Goal: Ask a question: Seek information or help from site administrators or community

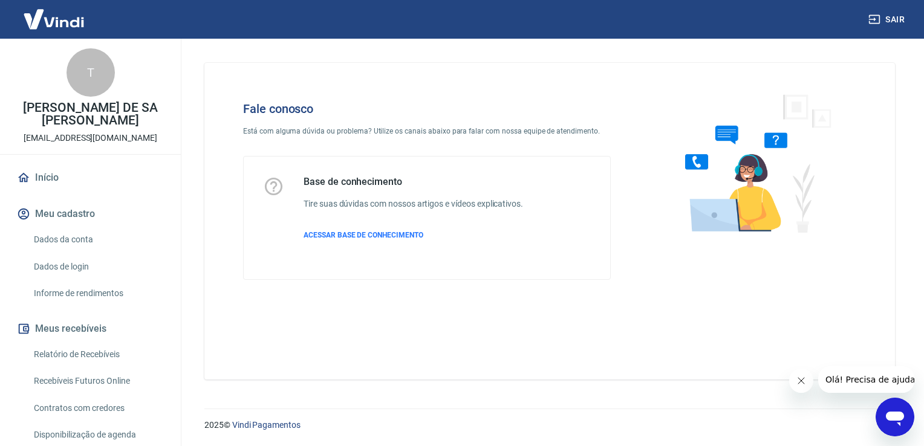
click at [893, 421] on icon "Abrir janela de mensagens" at bounding box center [895, 417] width 22 height 22
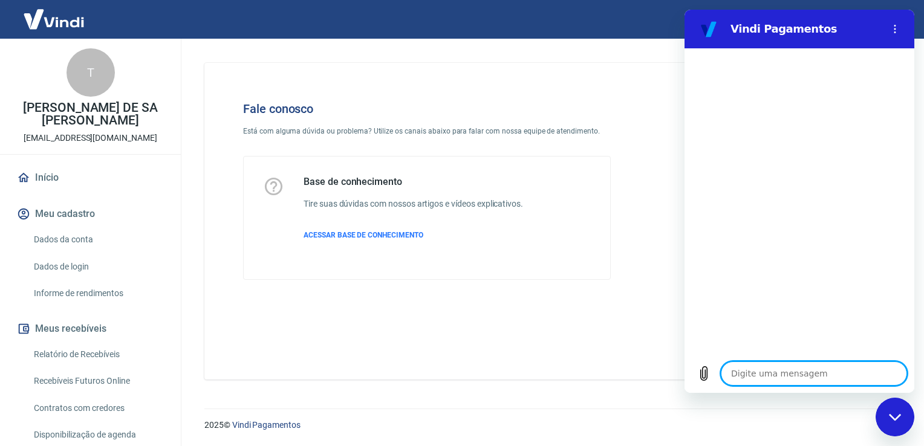
type textarea "o"
type textarea "x"
type textarea "oi"
type textarea "x"
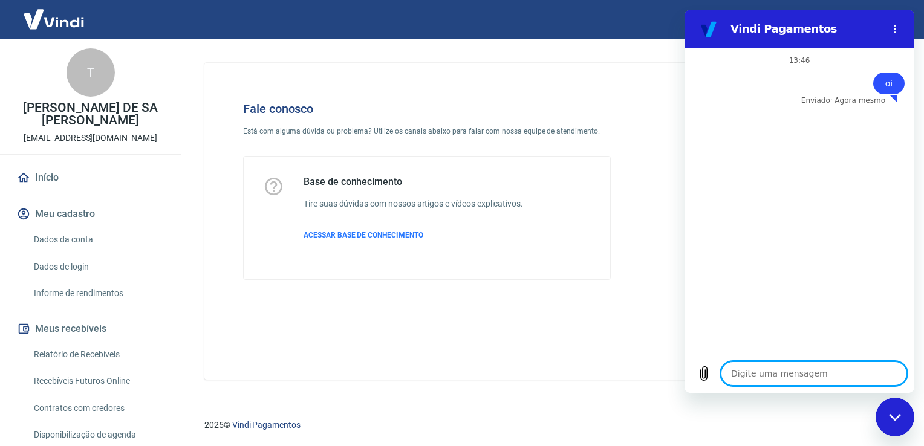
type textarea "o"
type textarea "x"
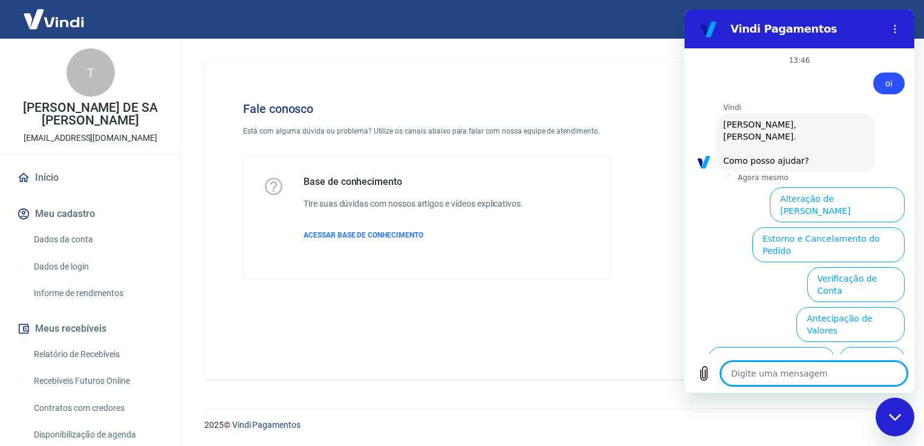
type textarea "x"
type textarea "g"
type textarea "x"
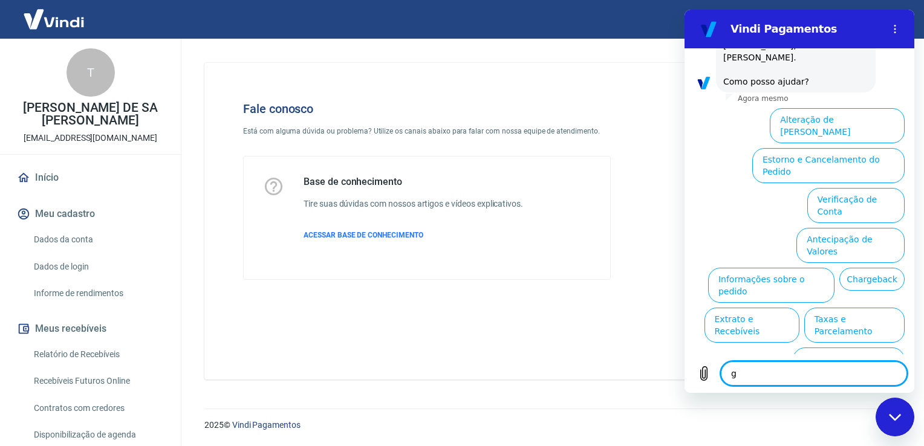
type textarea "go"
type textarea "x"
type textarea "g"
type textarea "x"
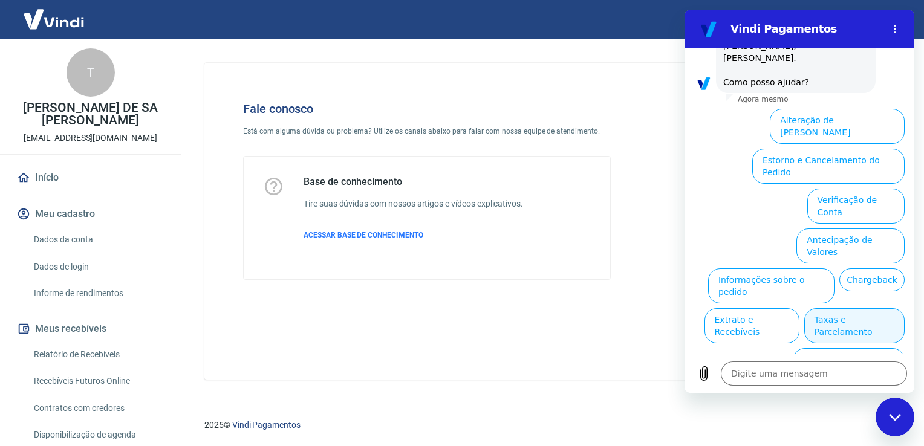
click at [840, 308] on button "Taxas e Parcelamento" at bounding box center [854, 325] width 100 height 35
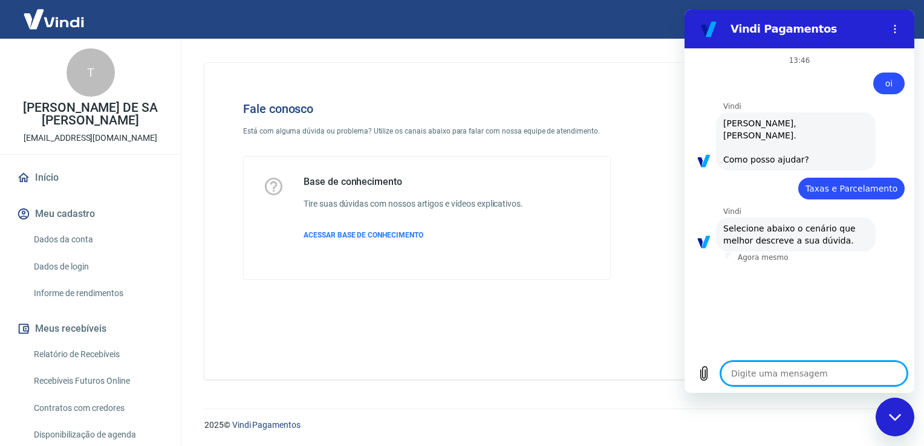
scroll to position [73, 0]
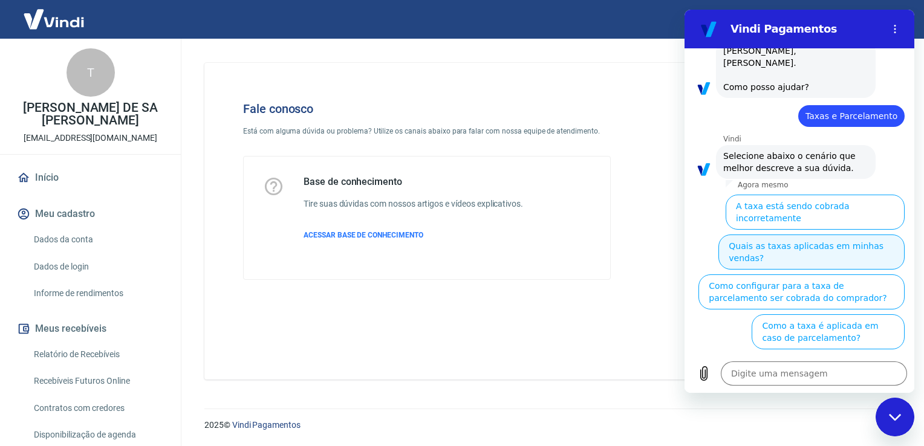
click at [849, 241] on button "Quais as taxas aplicadas em minhas vendas?" at bounding box center [811, 252] width 186 height 35
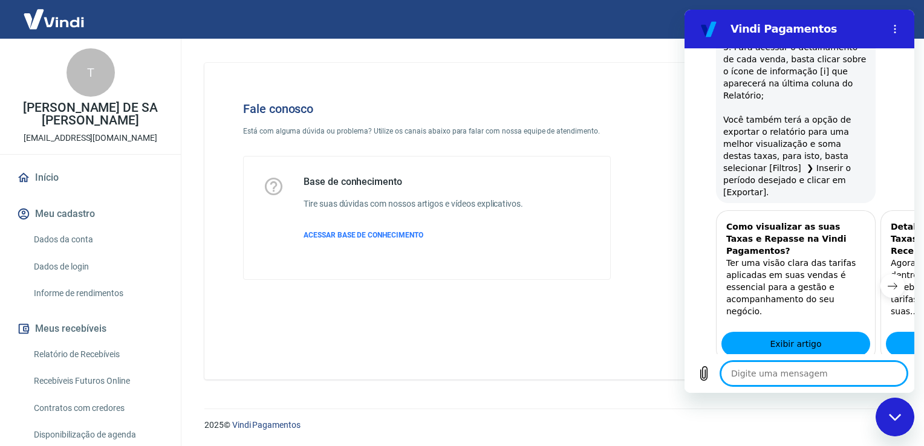
scroll to position [650, 0]
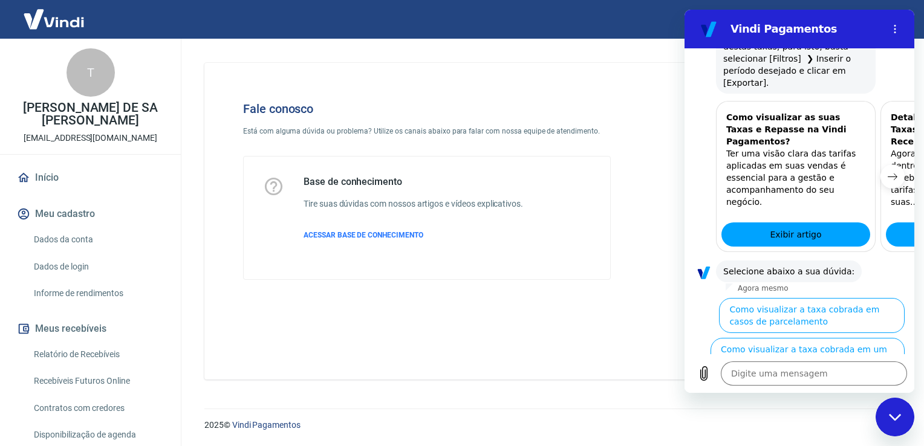
click at [820, 378] on button "Como visualizar o total de taxas cobradas em minhas vendas" at bounding box center [810, 395] width 190 height 35
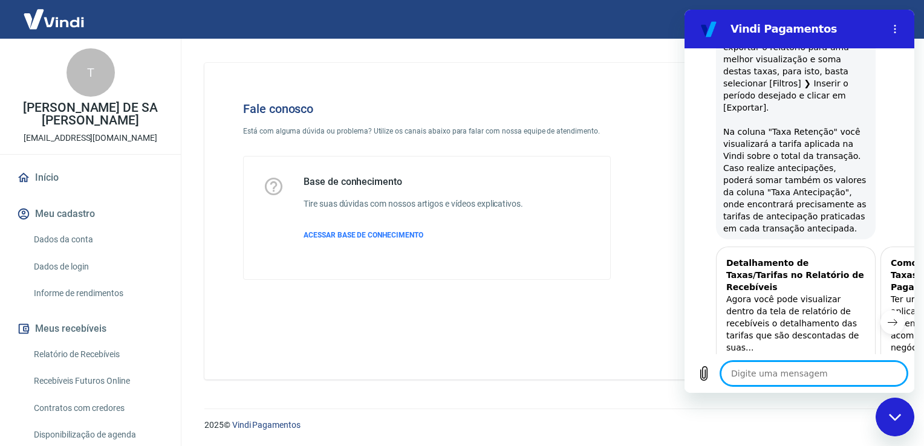
scroll to position [1178, 0]
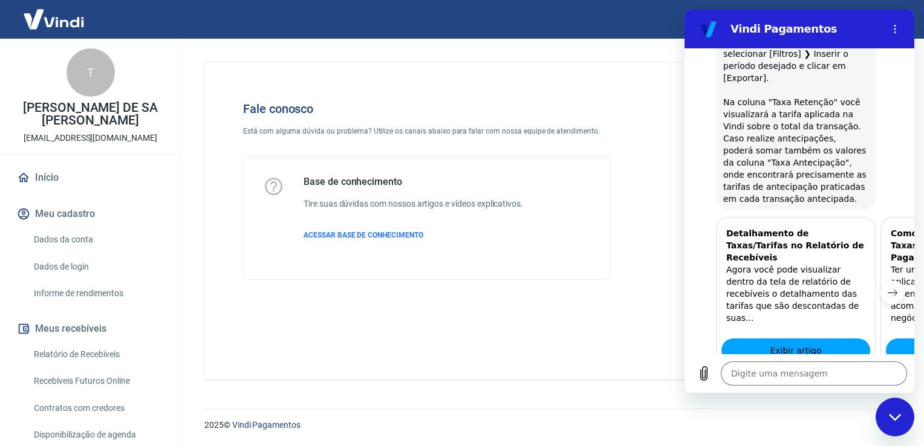
click at [834, 414] on button "Sim" at bounding box center [845, 425] width 35 height 23
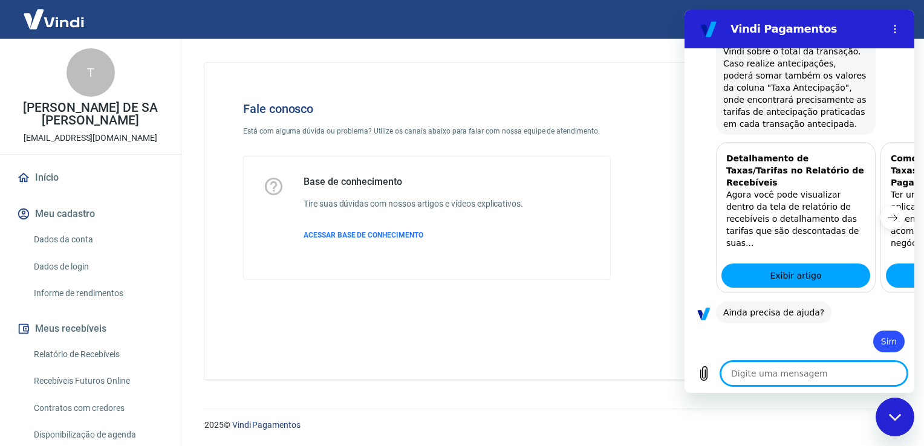
scroll to position [1504, 0]
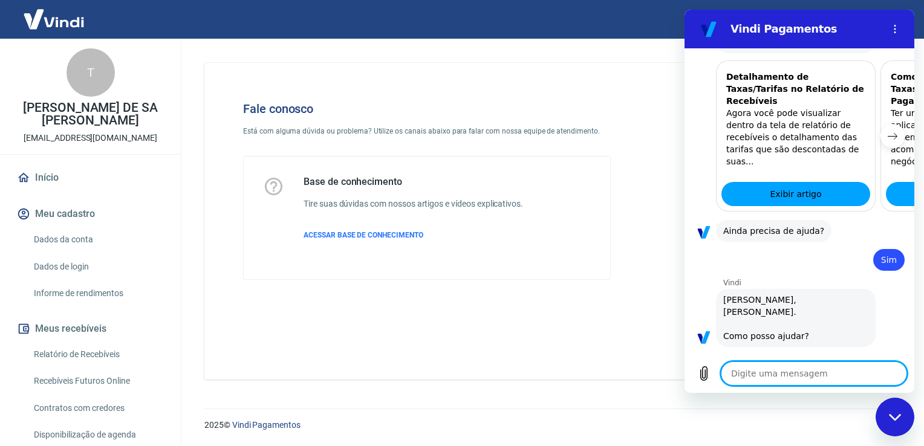
scroll to position [1585, 0]
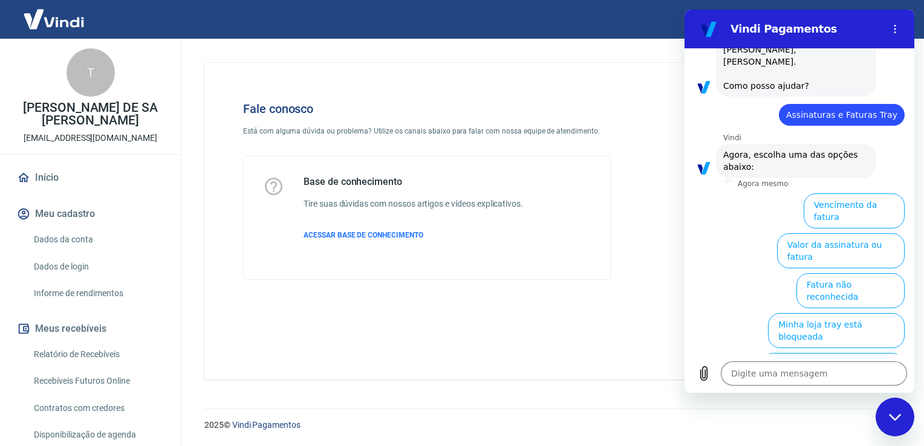
click at [826, 393] on button "Serviços cobrados na fatura" at bounding box center [842, 410] width 124 height 35
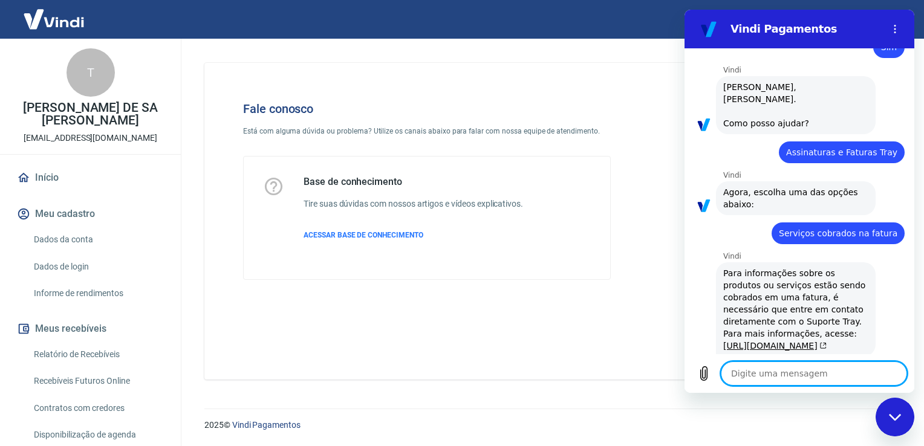
scroll to position [1577, 0]
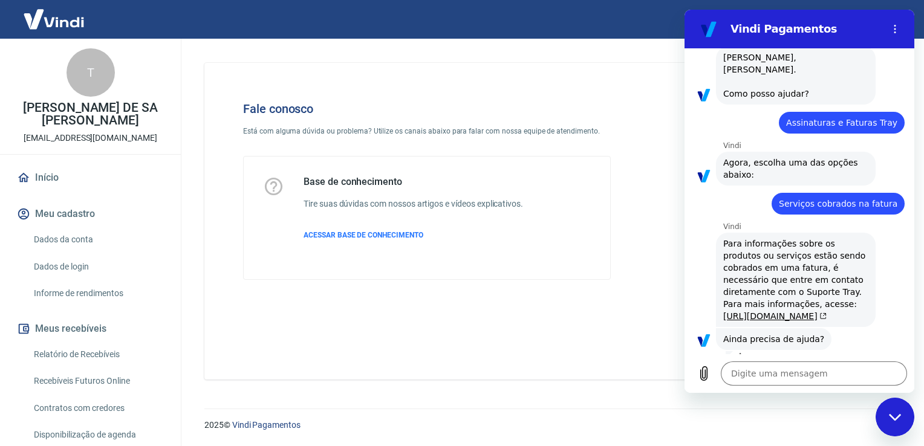
click at [836, 366] on button "Sim" at bounding box center [845, 377] width 35 height 23
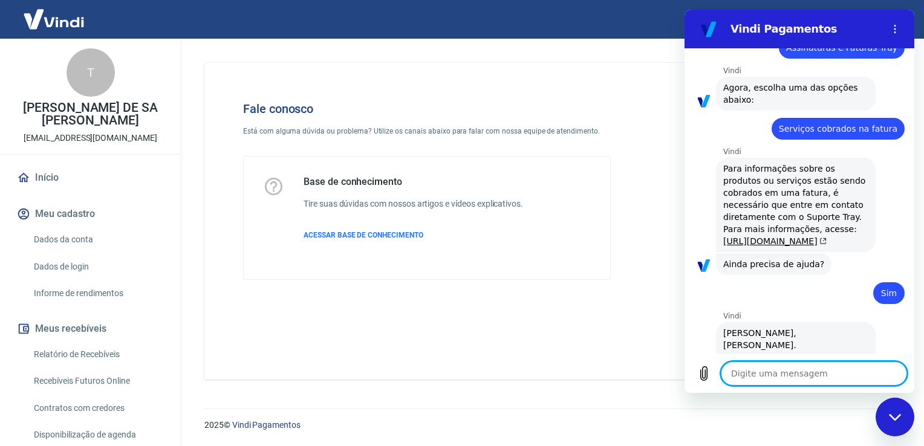
scroll to position [1903, 0]
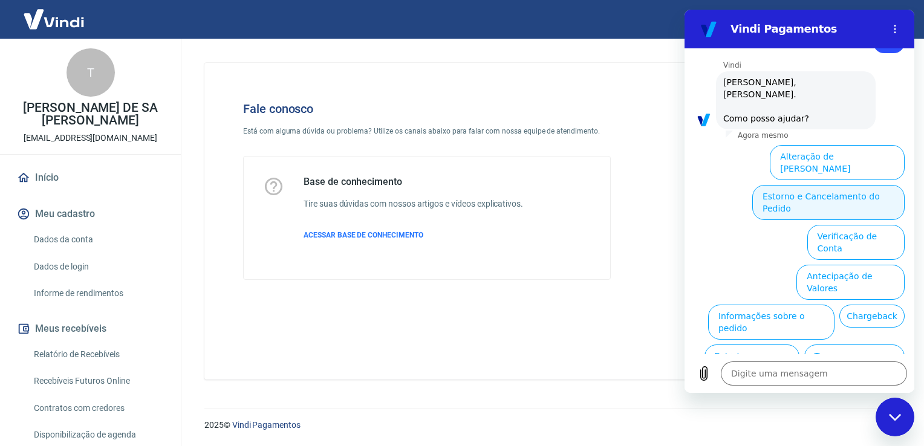
click at [846, 185] on button "Estorno e Cancelamento do Pedido" at bounding box center [828, 202] width 152 height 35
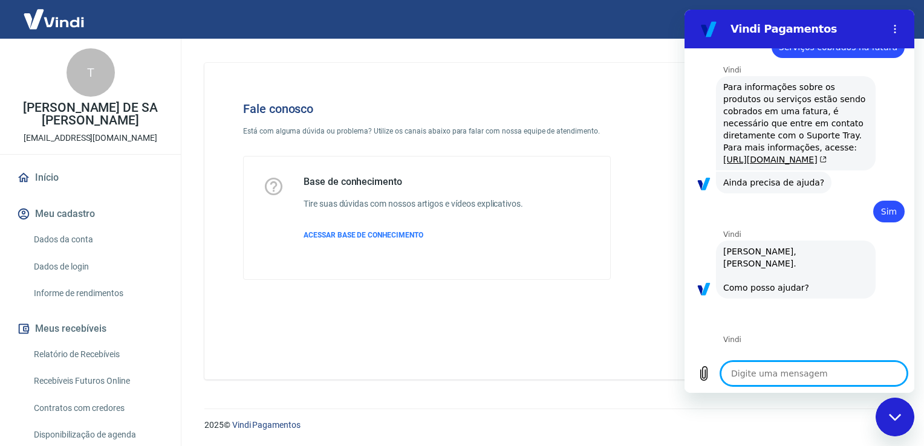
scroll to position [1950, 0]
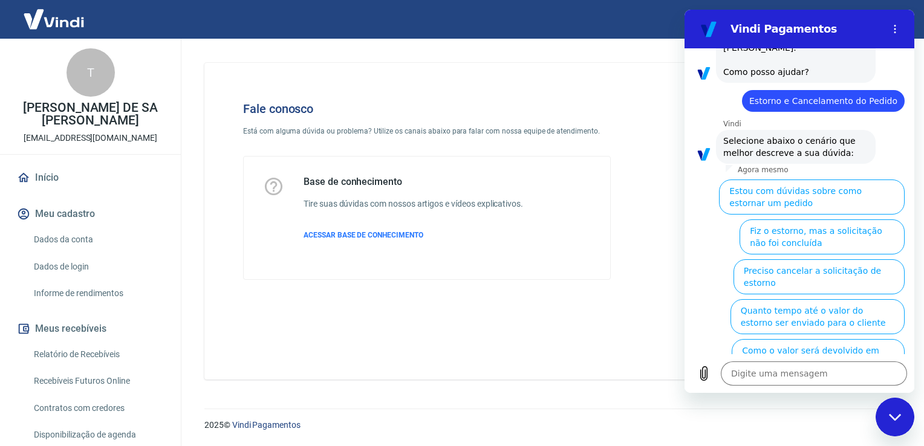
click at [817, 379] on button "Fiz o estorno, mas a taxa não foi devolvida" at bounding box center [815, 396] width 180 height 35
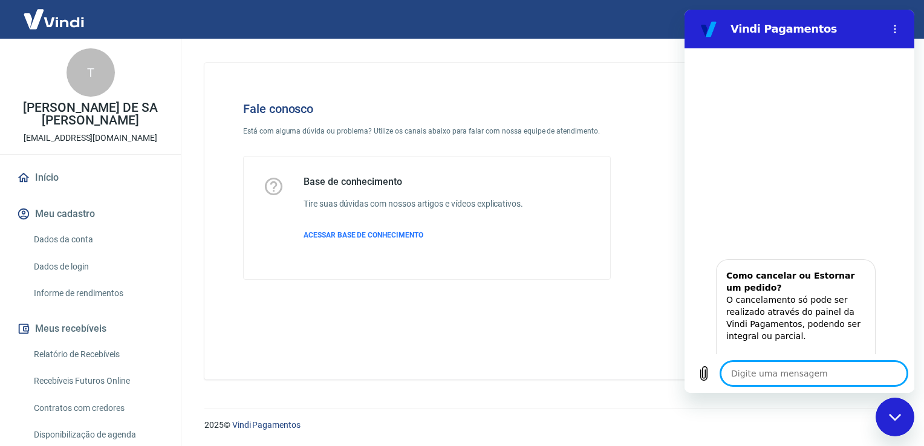
scroll to position [2408, 0]
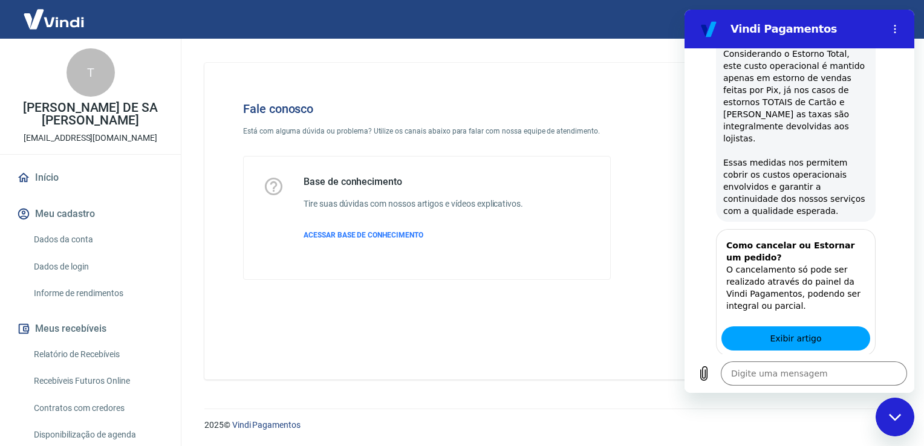
click at [834, 402] on button "Sim" at bounding box center [845, 413] width 35 height 23
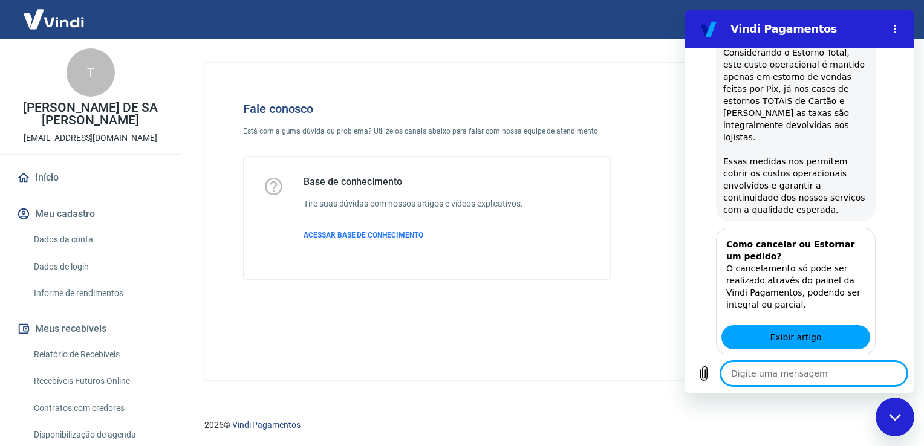
type textarea "x"
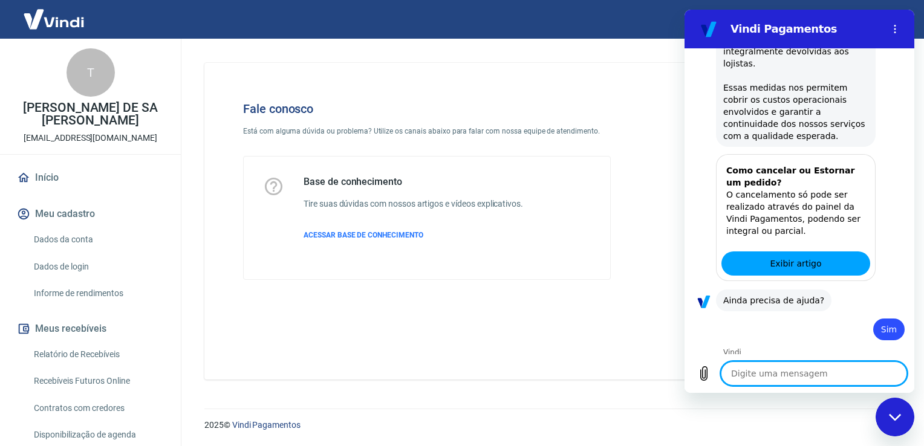
scroll to position [2733, 0]
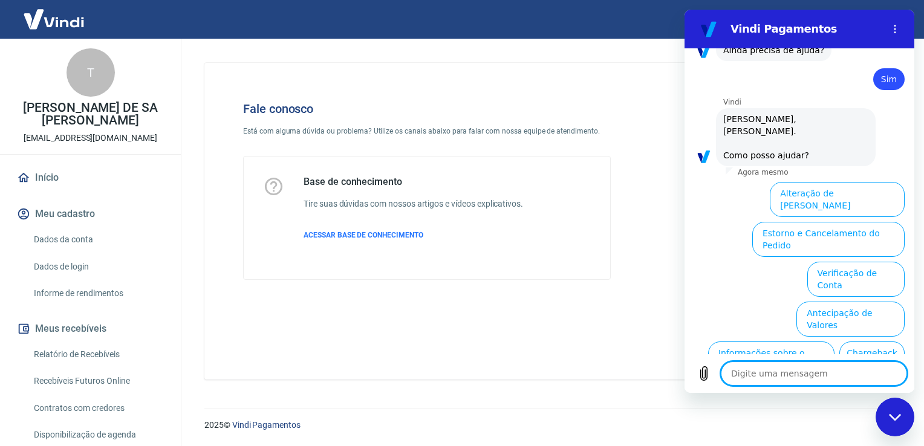
click at [821, 374] on textarea at bounding box center [814, 374] width 186 height 24
type textarea "a"
type textarea "x"
type textarea "at"
type textarea "x"
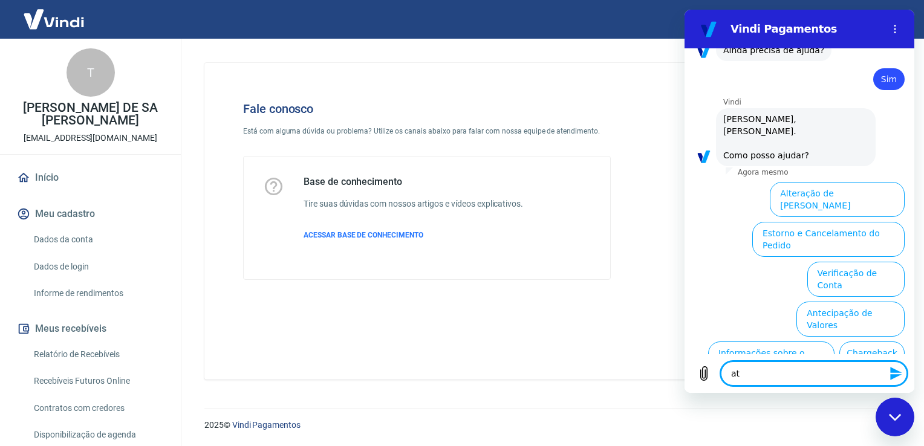
type textarea "ate"
type textarea "x"
type textarea "aten"
type textarea "x"
type textarea "atend"
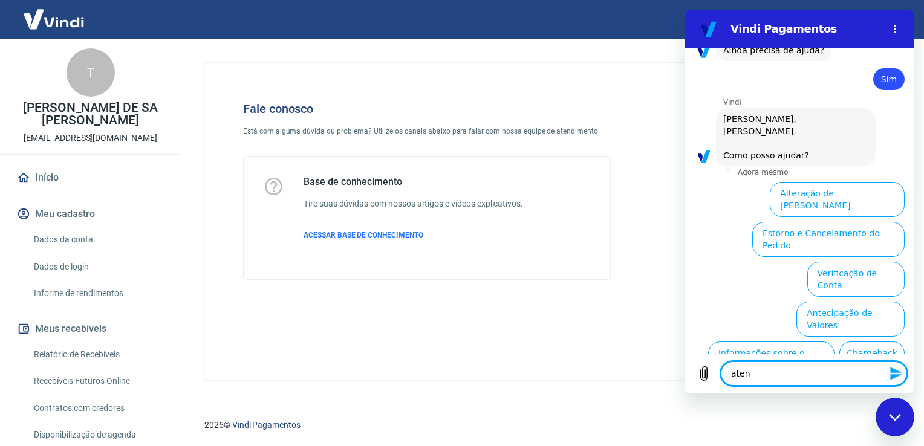
type textarea "x"
type textarea "atende"
type textarea "x"
type textarea "atenden"
type textarea "x"
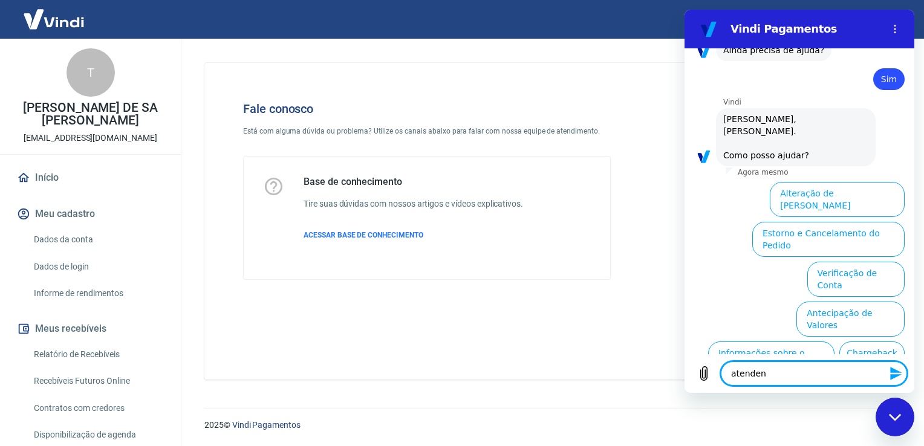
type textarea "atendent"
type textarea "x"
type textarea "atendente"
type textarea "x"
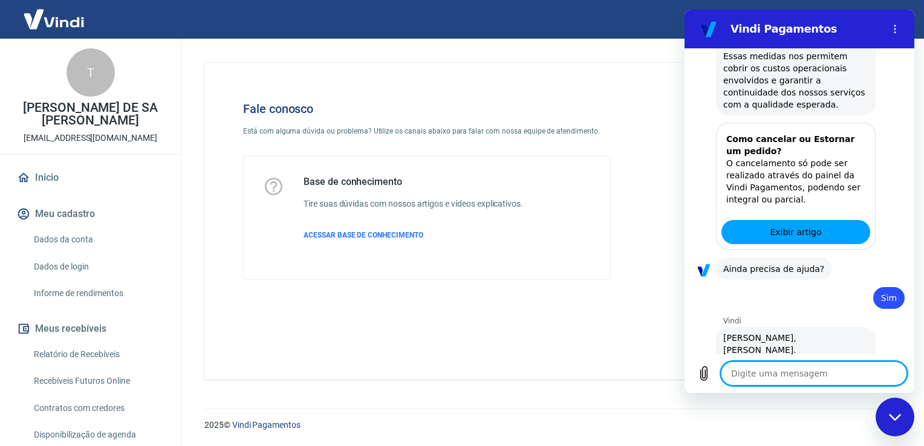
type textarea "x"
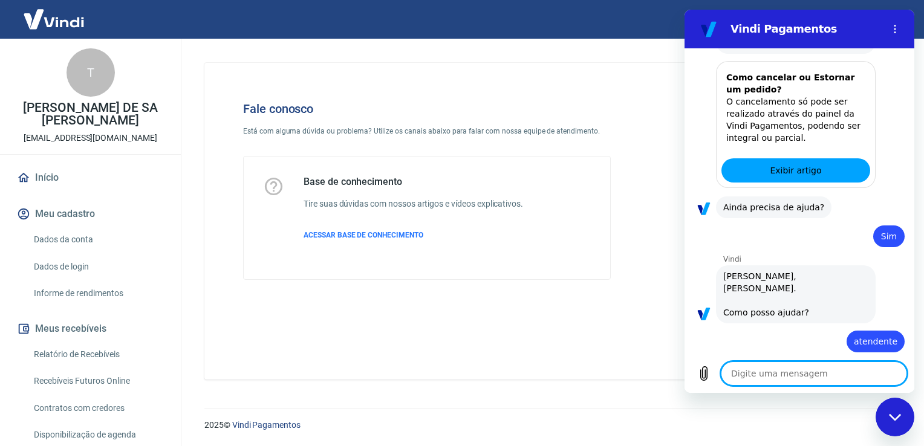
scroll to position [2578, 0]
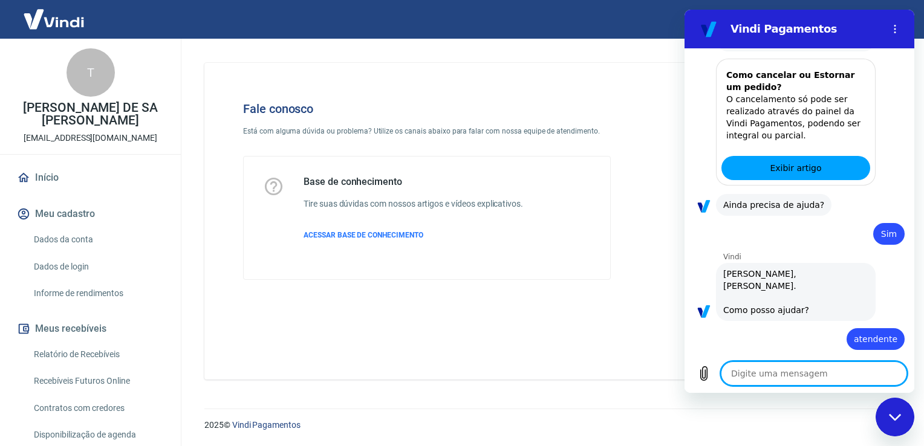
type textarea "a"
type textarea "x"
type textarea "at"
type textarea "x"
type textarea "ate"
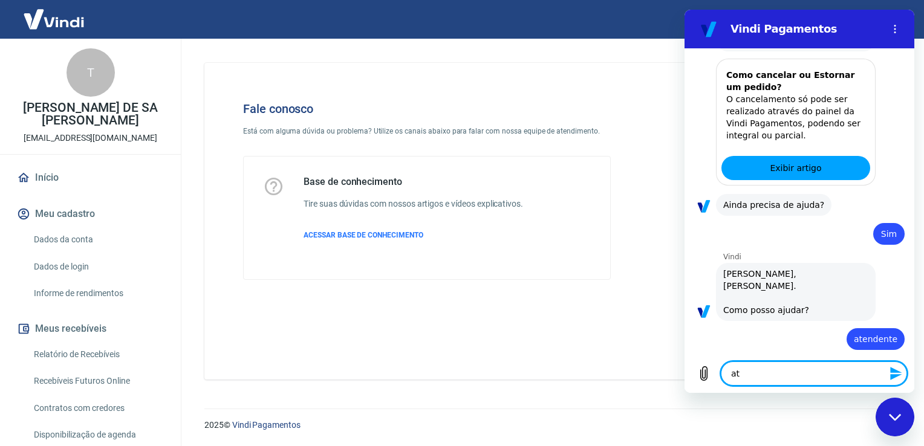
type textarea "x"
type textarea "aten"
type textarea "x"
type textarea "atend"
type textarea "x"
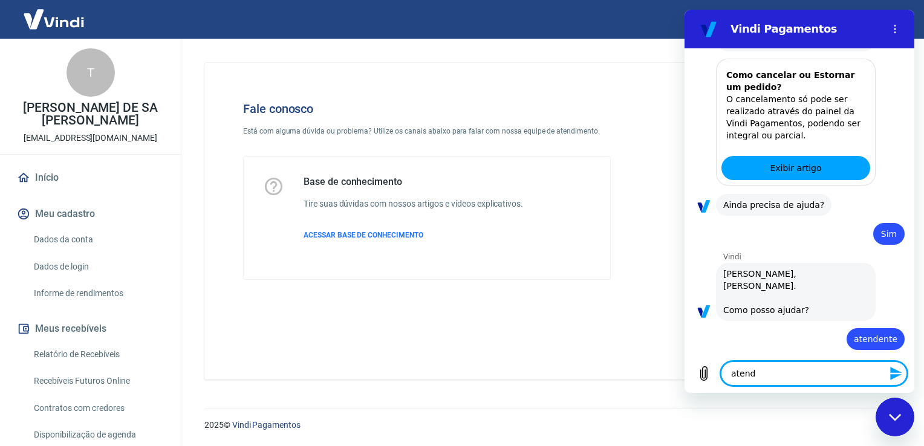
type textarea "atendi"
type textarea "x"
type textarea "atendim"
type textarea "x"
type textarea "atendime"
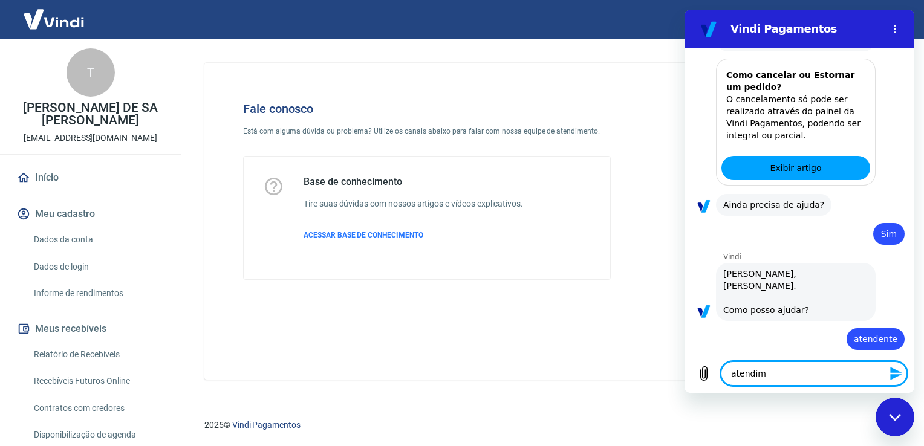
type textarea "x"
type textarea "atendimet"
type textarea "x"
type textarea "atendime"
type textarea "x"
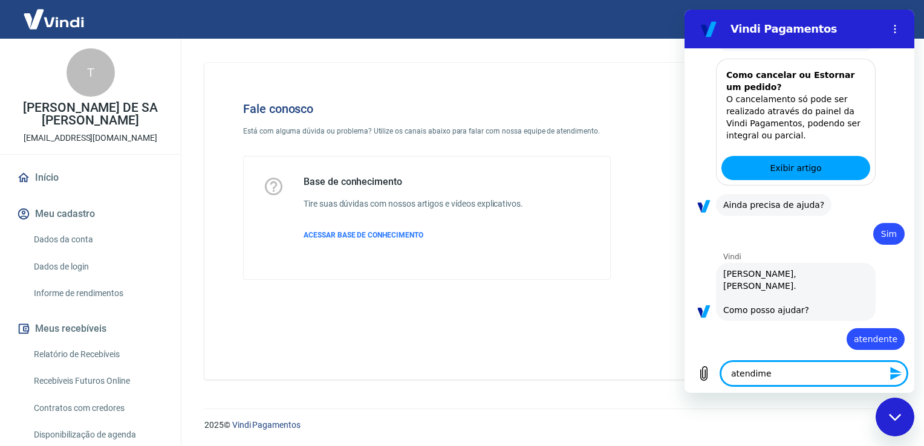
type textarea "atendimen"
type textarea "x"
type textarea "atendimeno"
type textarea "x"
type textarea "atendimen"
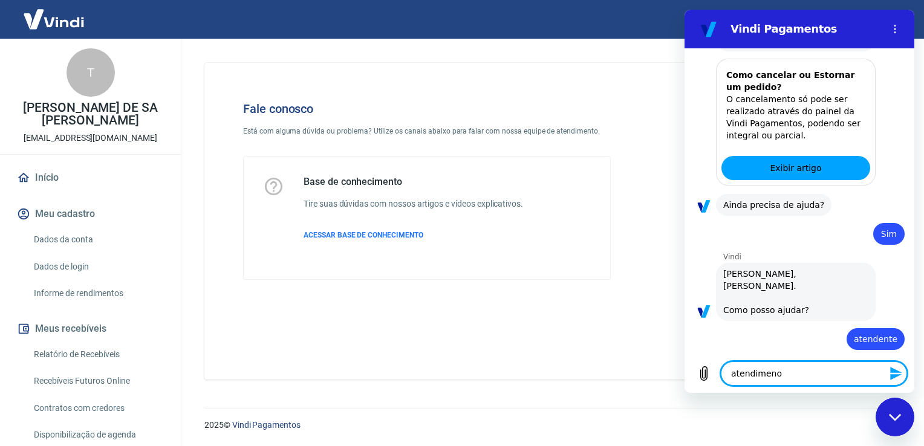
type textarea "x"
type textarea "atendimeny"
type textarea "x"
type textarea "atendimen"
type textarea "x"
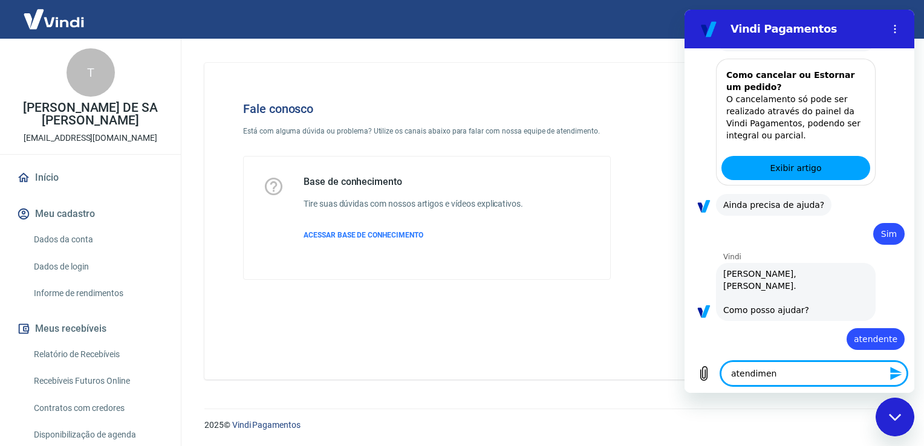
type textarea "atendiment"
type textarea "x"
type textarea "atendimento"
type textarea "x"
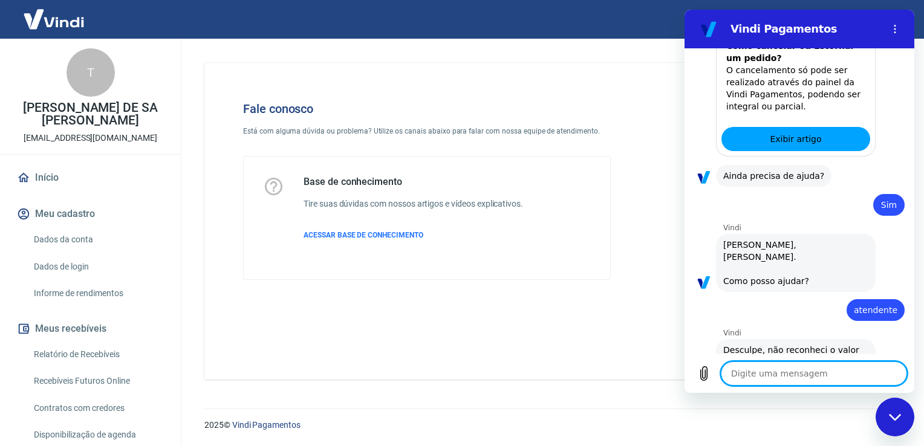
type textarea "x"
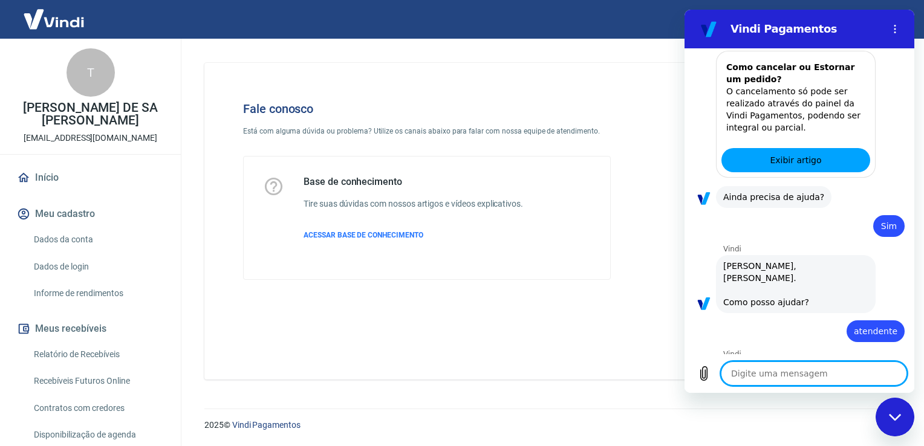
scroll to position [2671, 0]
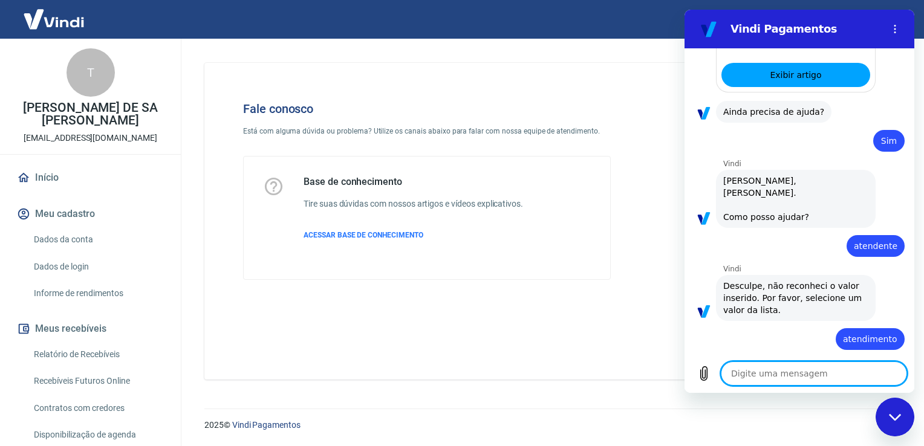
click at [840, 374] on textarea at bounding box center [814, 374] width 186 height 24
type textarea "p"
type textarea "x"
type textarea "pr"
type textarea "x"
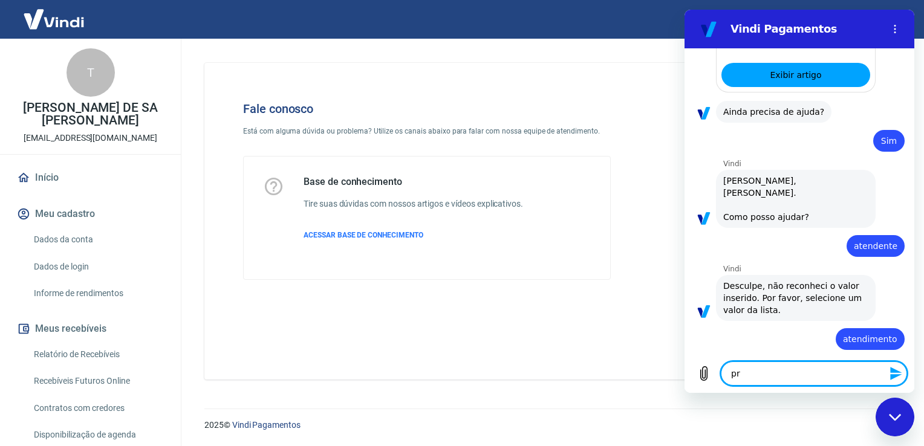
type textarea "pro"
type textarea "x"
type textarea "proc"
type textarea "x"
type textarea "proco"
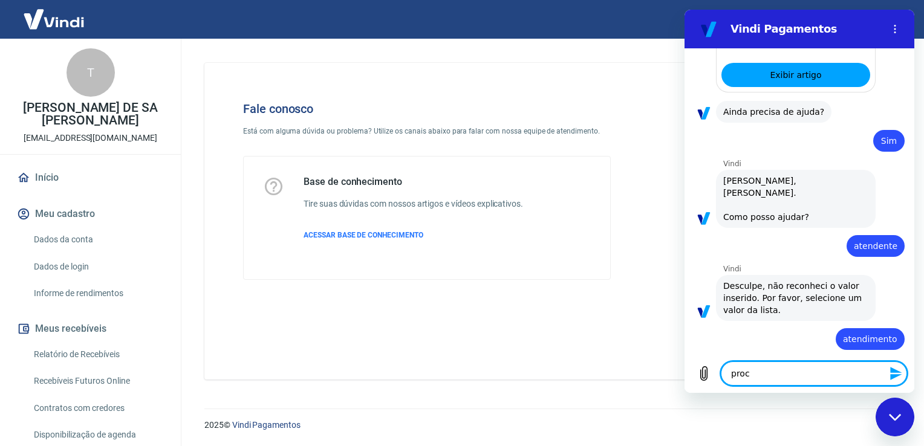
type textarea "x"
type textarea "procon"
type textarea "x"
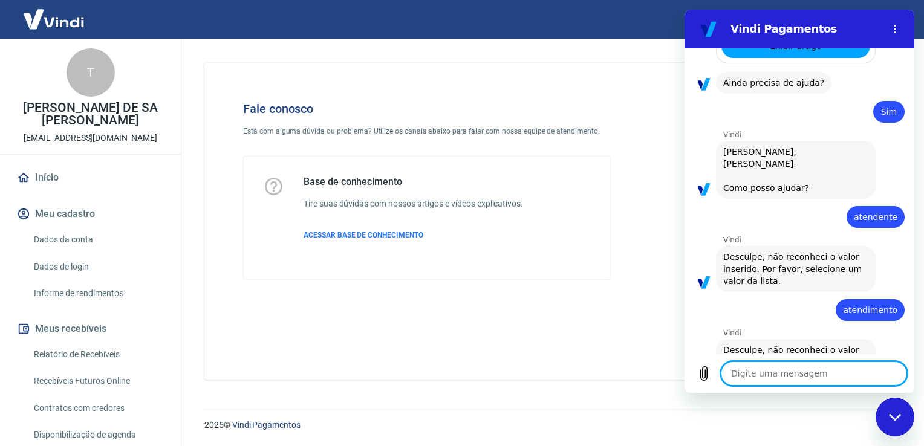
type textarea "x"
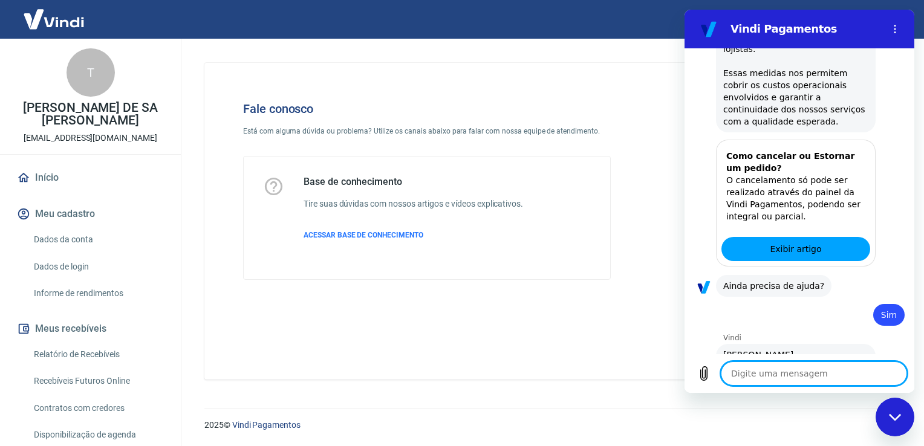
scroll to position [2230, 0]
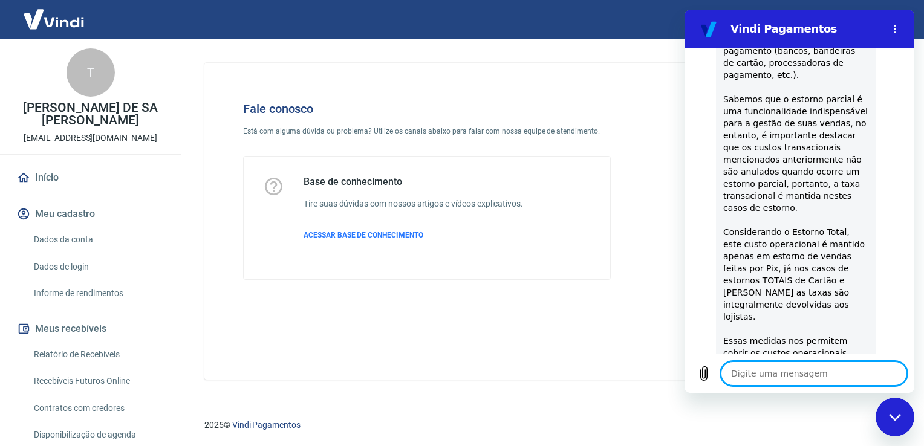
click at [828, 382] on textarea at bounding box center [814, 374] width 186 height 24
type textarea "r"
type textarea "x"
type textarea "re"
type textarea "x"
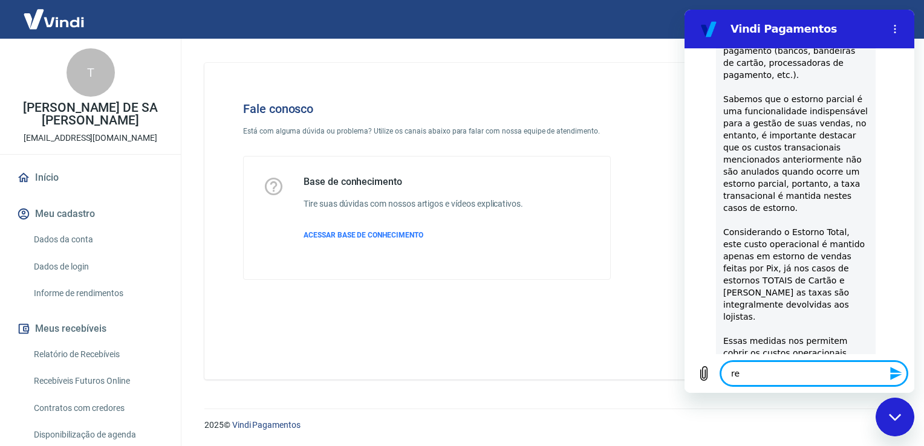
type textarea "rec"
type textarea "x"
type textarea "recl"
type textarea "x"
type textarea "recla"
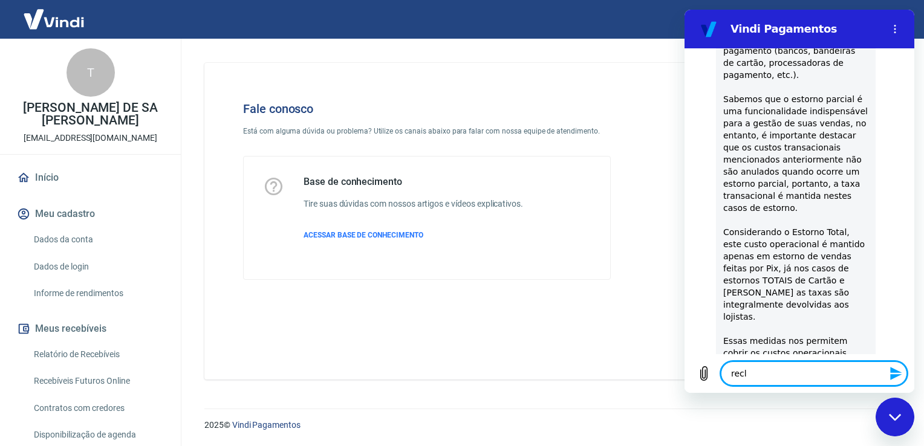
type textarea "x"
type textarea "reclam"
type textarea "x"
type textarea "reclama"
type textarea "x"
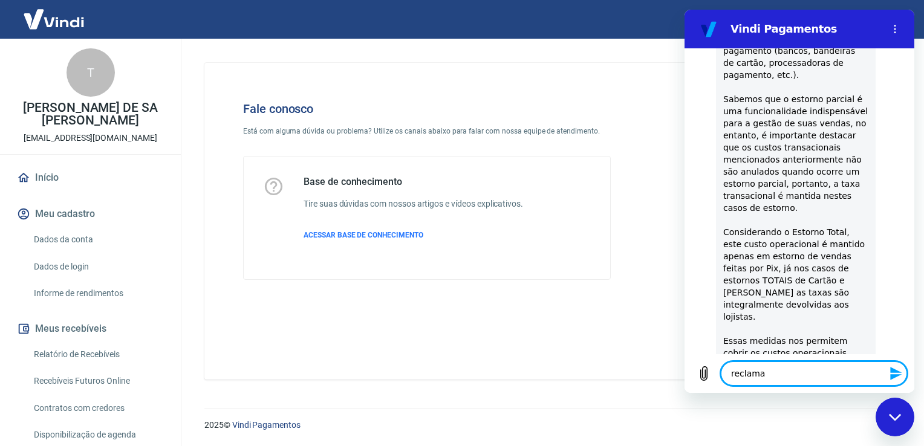
type textarea "reclamaç"
type textarea "x"
type textarea "reclamaçã"
type textarea "x"
type textarea "reclamação"
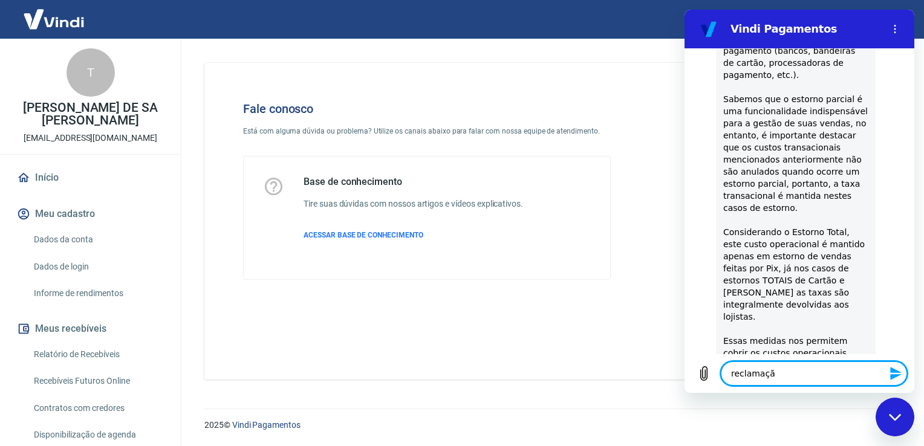
type textarea "x"
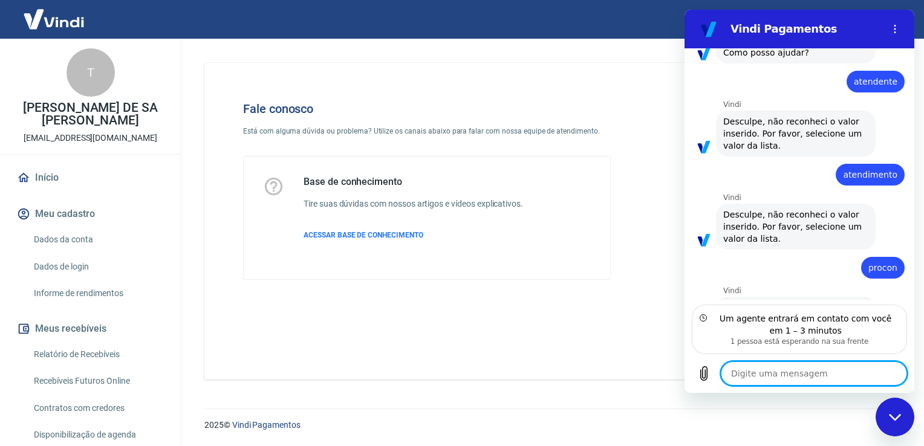
scroll to position [2890, 0]
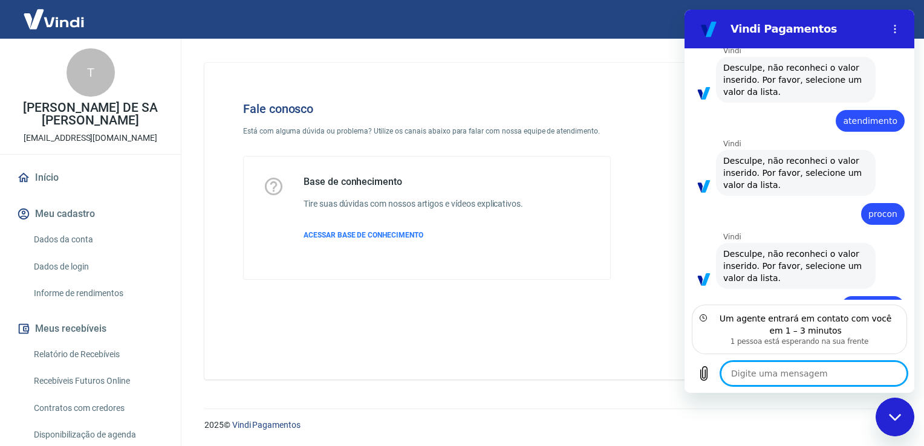
type textarea "x"
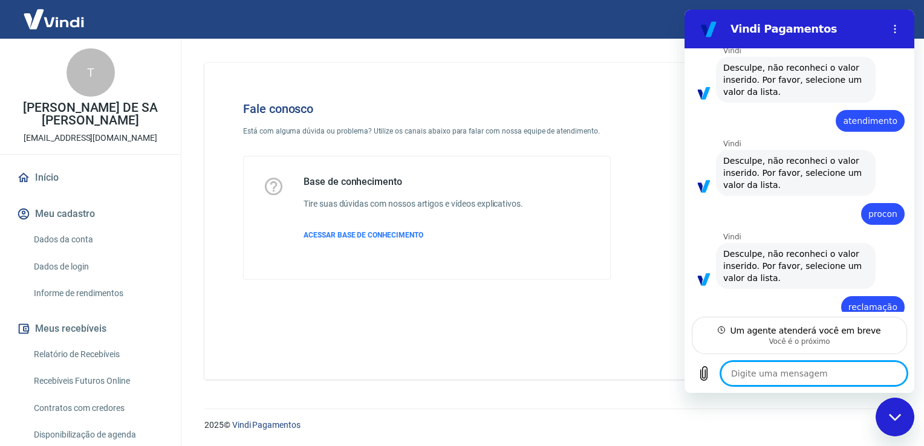
scroll to position [2878, 0]
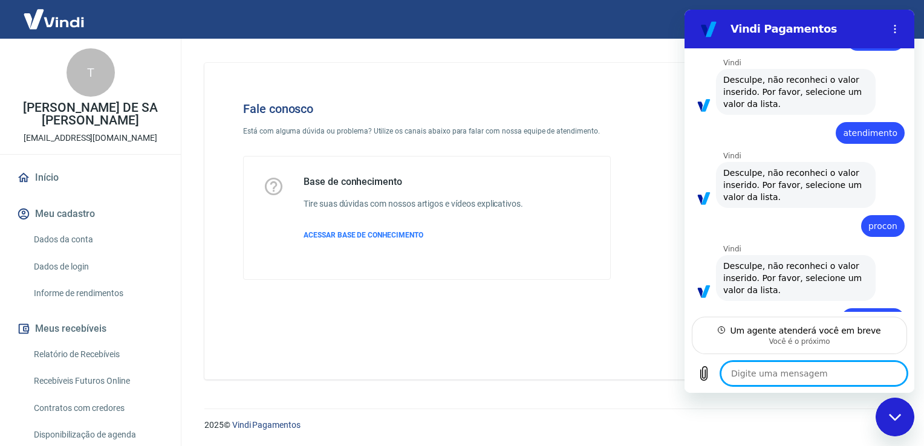
click at [760, 365] on textarea at bounding box center [814, 374] width 186 height 24
type textarea "O"
type textarea "x"
type textarea "Ol"
type textarea "x"
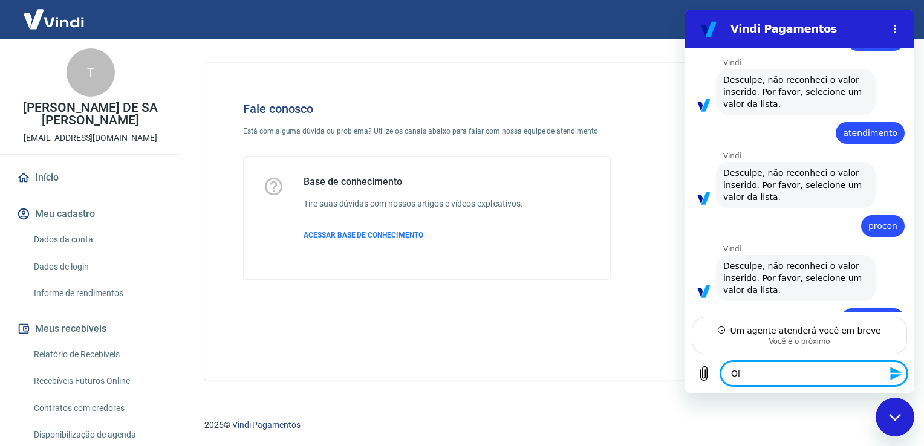
type textarea "Olá"
type textarea "x"
type textarea "Olá"
type textarea "x"
type textarea "Olá e"
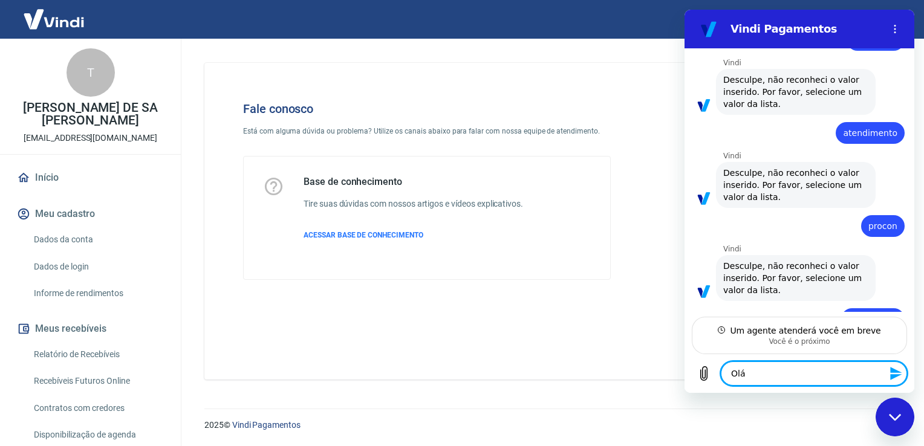
type textarea "x"
type textarea "Olá es"
type textarea "x"
type textarea "Olá est"
type textarea "x"
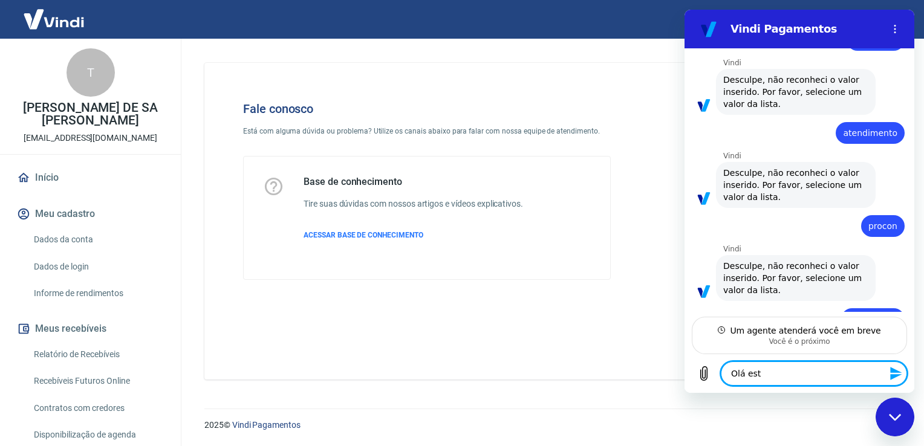
type textarea "Olá esto"
type textarea "x"
type textarea "Olá estou"
type textarea "x"
type textarea "Olá estou"
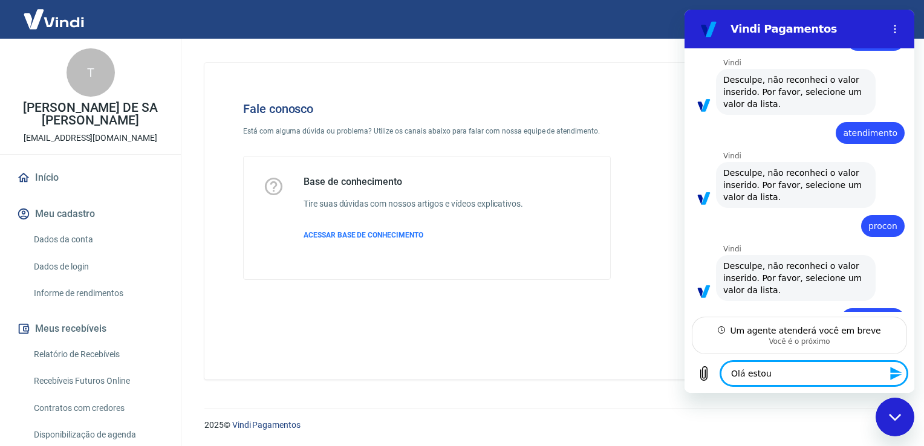
type textarea "x"
type textarea "Olá estou t"
type textarea "x"
type textarea "Olá estou te"
type textarea "x"
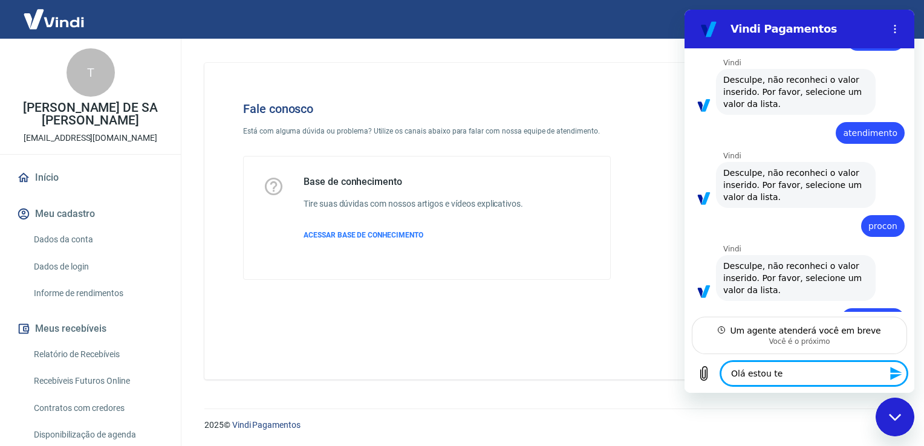
type textarea "Olá estou ten"
type textarea "x"
type textarea "Olá estou tent"
type textarea "x"
type textarea "Olá estou tenta"
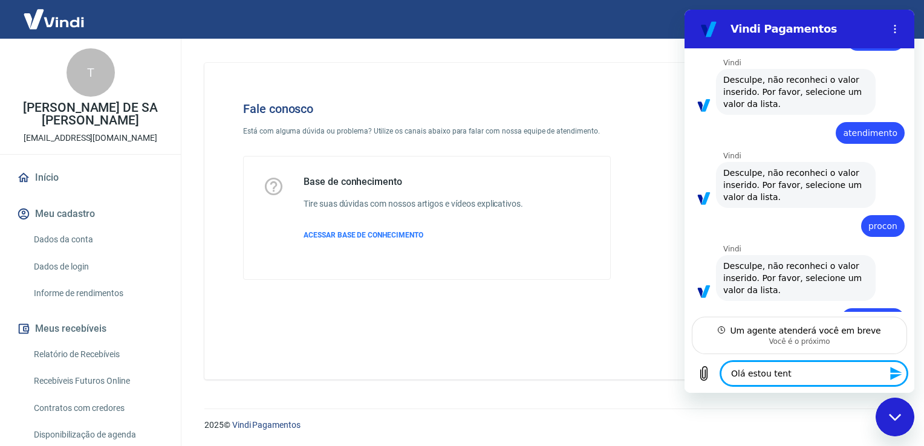
type textarea "x"
type textarea "Olá estou tentan"
type textarea "x"
type textarea "Olá estou tentand"
type textarea "x"
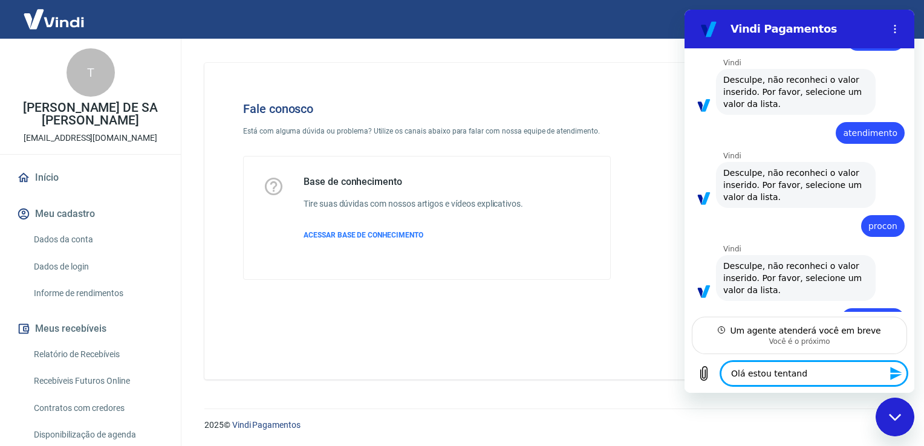
type textarea "Olá estou tentando"
type textarea "x"
type textarea "Olá estou tentando"
type textarea "x"
type textarea "Olá estou tentando h"
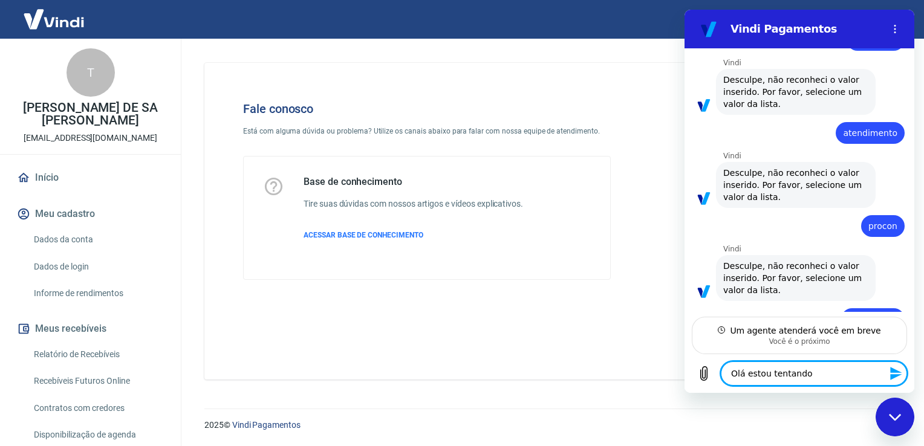
type textarea "x"
type textarea "Olá estou tentando há"
type textarea "x"
type textarea "Olá estou tentando há"
type textarea "x"
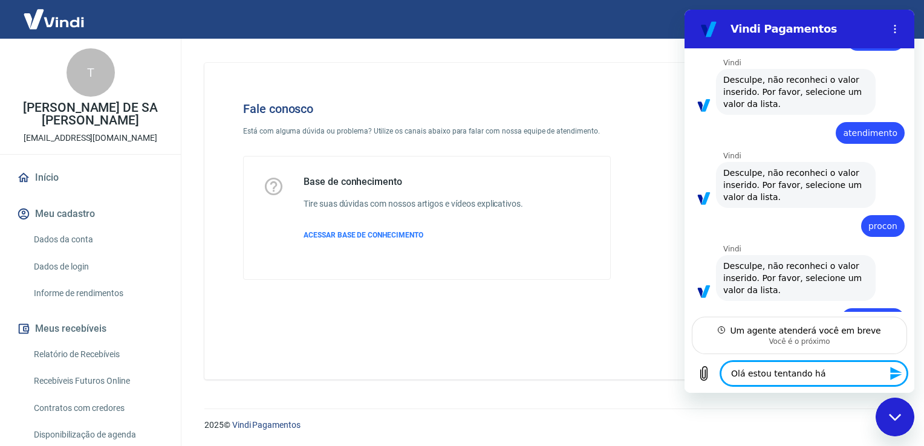
type textarea "Olá estou tentando há a"
type textarea "x"
type textarea "Olá estou tentando há al"
type textarea "x"
type textarea "Olá estou tentando há alg"
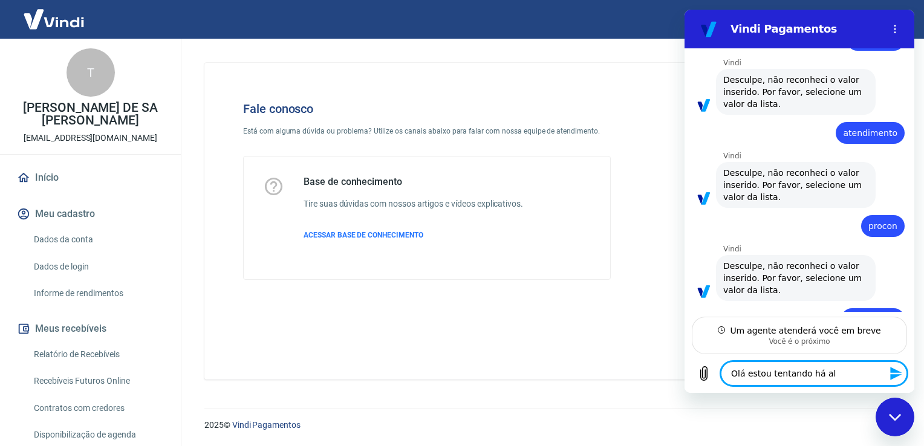
type textarea "x"
type textarea "Olá estou tentando há algu"
type textarea "x"
type textarea "Olá estou tentando há algum"
type textarea "x"
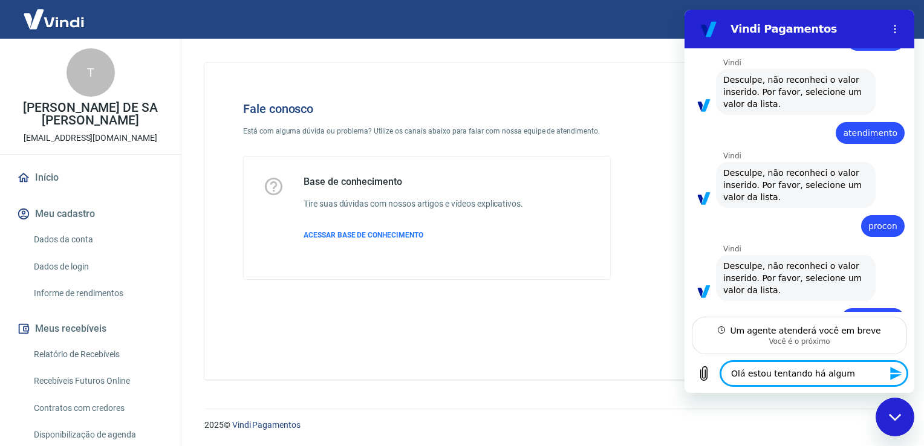
type textarea "Olá estou tentando há algum"
type textarea "x"
type textarea "Olá estou tentando há algum t"
type textarea "x"
type textarea "Olá estou tentando há algum te"
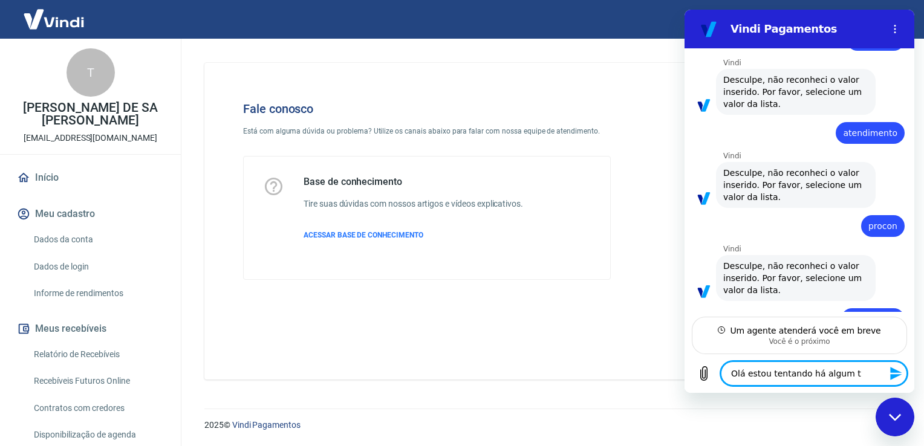
type textarea "x"
type textarea "Olá estou tentando há algum tem"
type textarea "x"
type textarea "Olá estou tentando há algum temp"
type textarea "x"
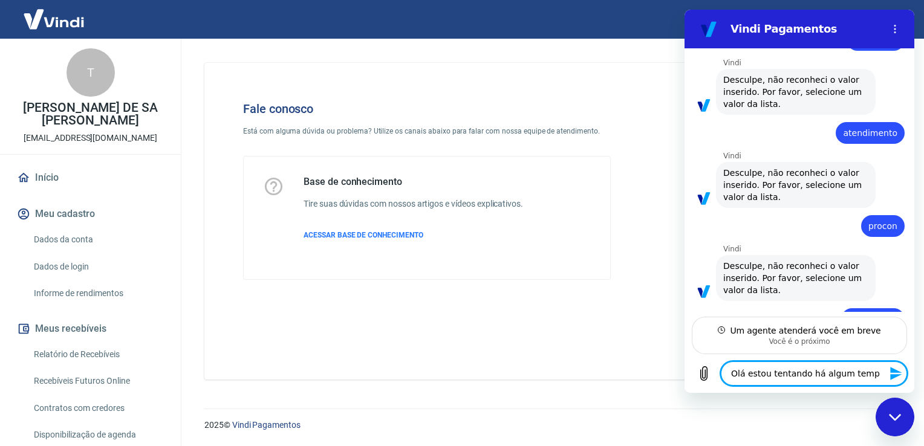
type textarea "Olá estou tentando há algum tempo"
type textarea "x"
type textarea "Olá estou tentando há algum tempo"
type textarea "x"
type textarea "Olá estou tentando há algum tempo n"
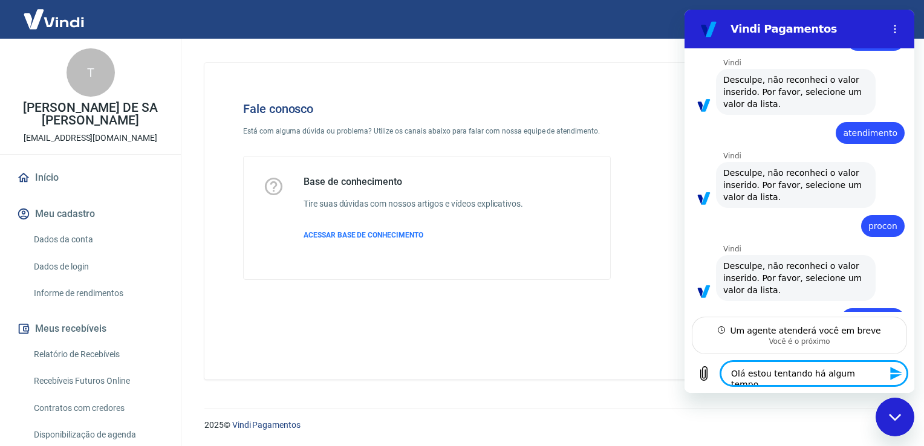
type textarea "x"
type textarea "Olá estou tentando há algum tempo ne"
type textarea "x"
type textarea "Olá estou tentando há algum tempo neg"
type textarea "x"
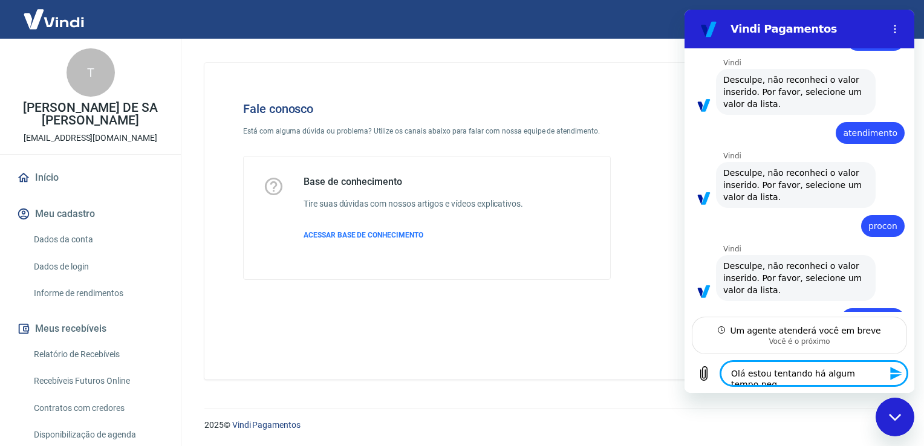
type textarea "Olá estou tentando há algum tempo nego"
type textarea "x"
type textarea "Olá estou tentando há algum tempo negoc"
type textarea "x"
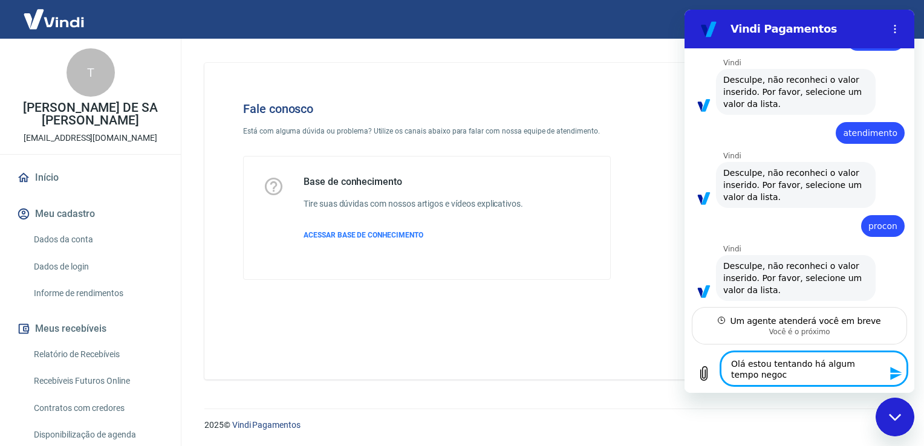
type textarea "Olá estou tentando há algum tempo negoci"
type textarea "x"
type textarea "Olá estou tentando há algum tempo negocia"
type textarea "x"
type textarea "Olá estou tentando há algum tempo negociar"
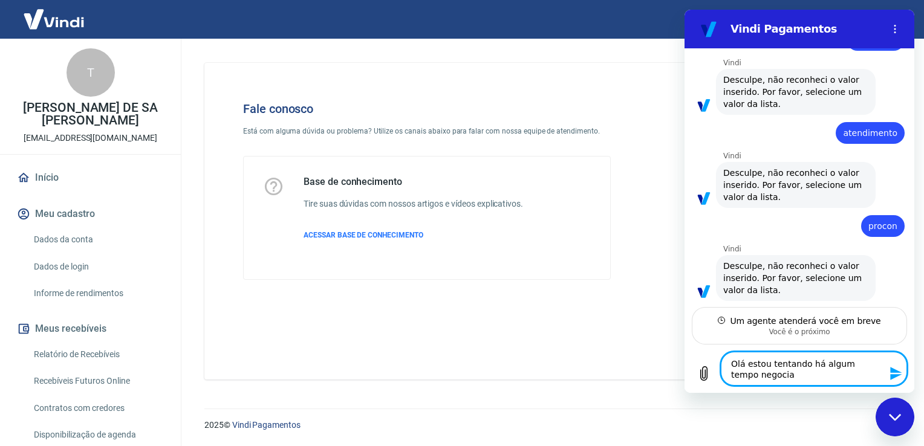
type textarea "x"
type textarea "Olá estou tentando há algum tempo negociar"
type textarea "x"
type textarea "Olá estou tentando há algum tempo negociar n"
type textarea "x"
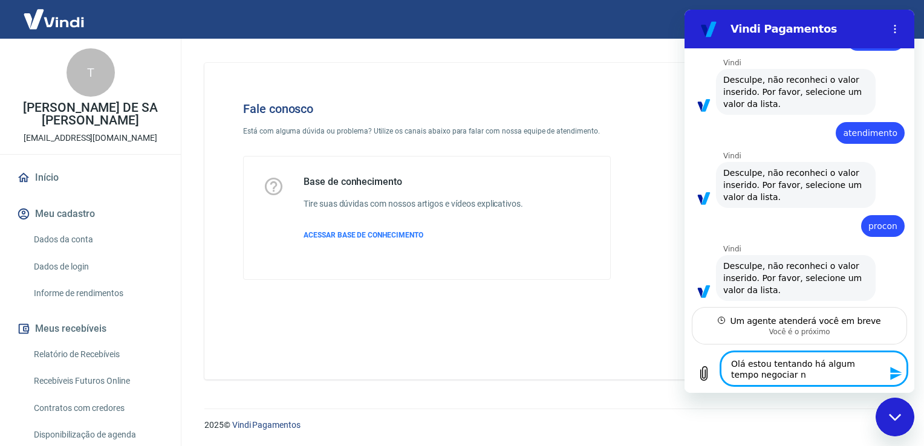
type textarea "Olá estou tentando há algum tempo negociar no"
type textarea "x"
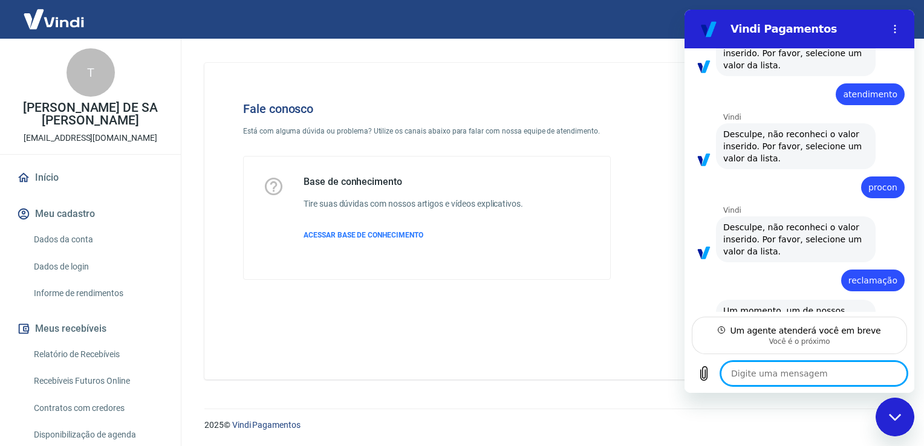
scroll to position [2919, 0]
